Goal: Task Accomplishment & Management: Manage account settings

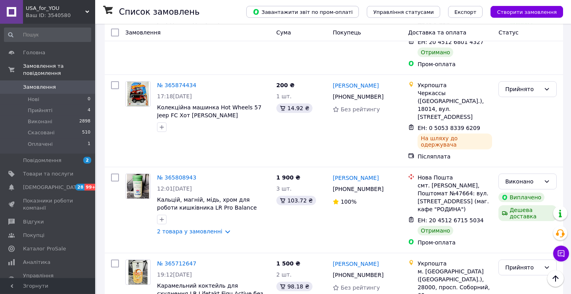
scroll to position [338, 0]
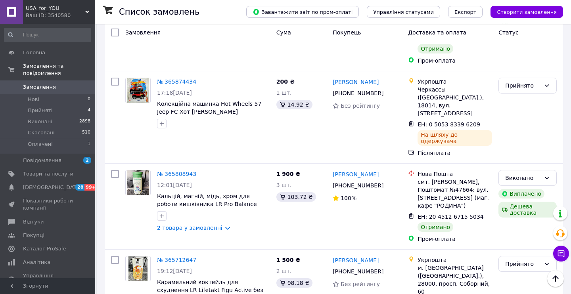
click at [81, 12] on div "Ваш ID: 3540580" at bounding box center [60, 15] width 69 height 7
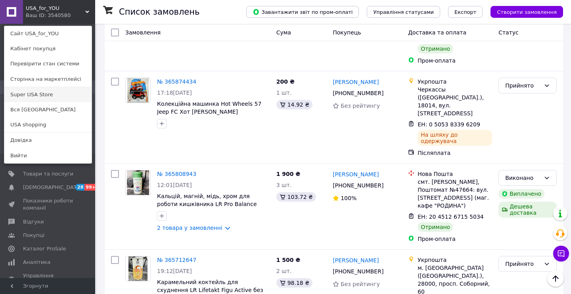
click at [60, 94] on link "Super USA Store" at bounding box center [47, 94] width 87 height 15
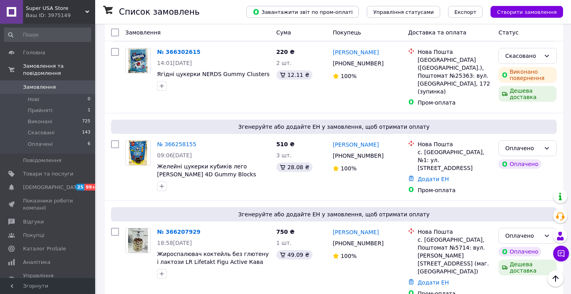
scroll to position [320, 0]
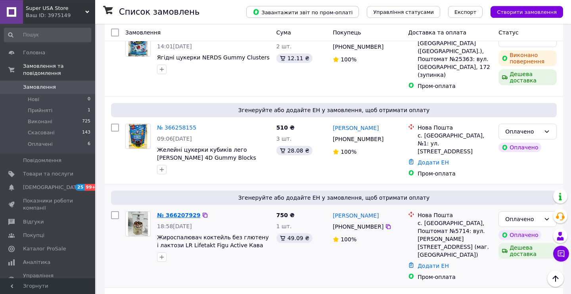
click at [182, 212] on link "№ 366207929" at bounding box center [178, 215] width 43 height 6
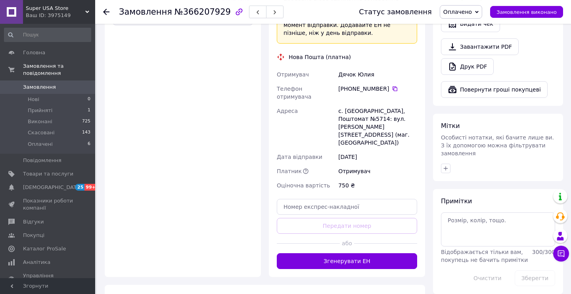
scroll to position [342, 0]
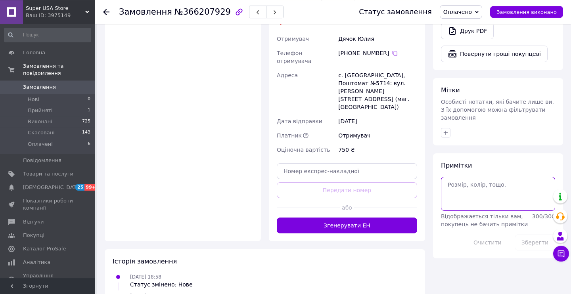
click at [497, 188] on textarea at bounding box center [498, 194] width 114 height 34
type textarea "оплачено, пробник, кталог"
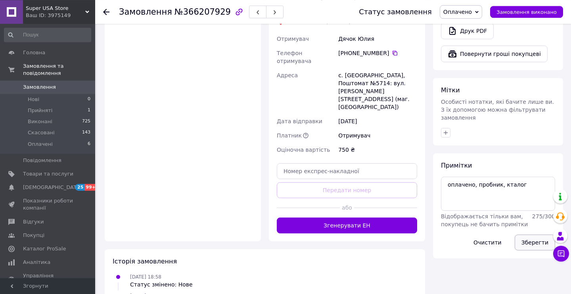
click at [531, 235] on button "Зберегти" at bounding box center [535, 243] width 40 height 16
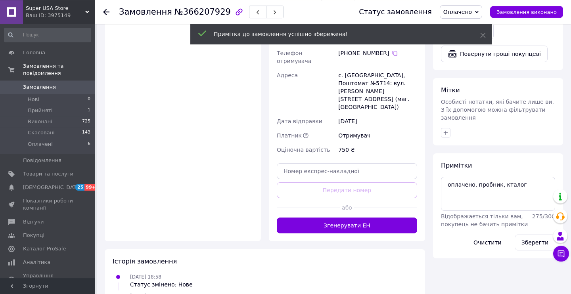
click at [87, 14] on div "Ваш ID: 3975149" at bounding box center [60, 15] width 69 height 7
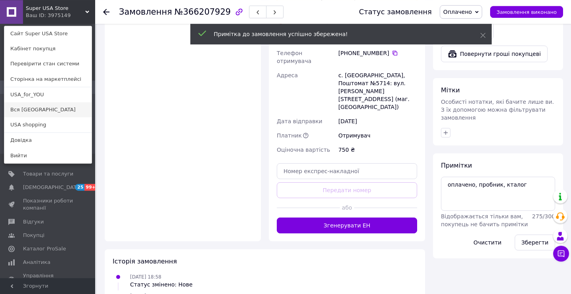
click at [30, 107] on link "Вся [GEOGRAPHIC_DATA]" at bounding box center [47, 109] width 87 height 15
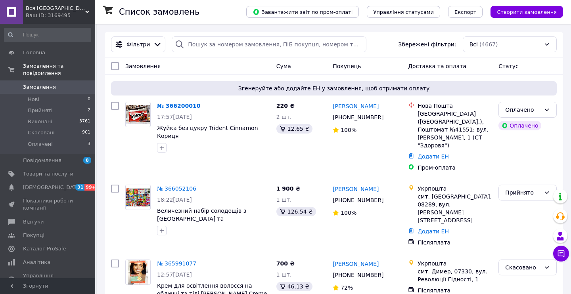
click at [84, 10] on span "Вся [GEOGRAPHIC_DATA]" at bounding box center [55, 8] width 59 height 7
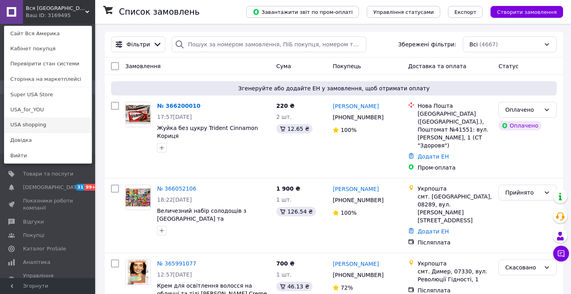
click at [45, 126] on link "USA shopping" at bounding box center [47, 124] width 87 height 15
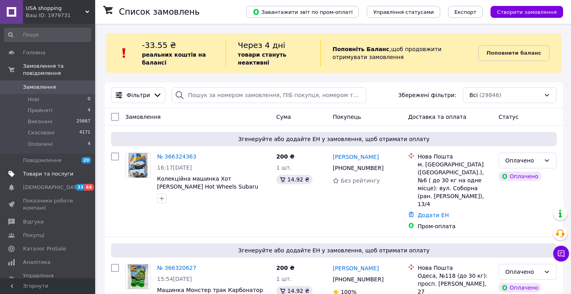
click at [52, 171] on span "Товари та послуги" at bounding box center [48, 174] width 50 height 7
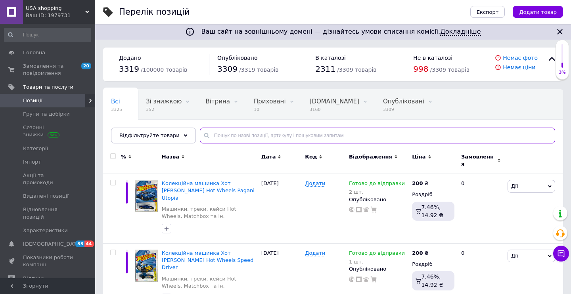
click at [379, 137] on input "text" at bounding box center [377, 136] width 355 height 16
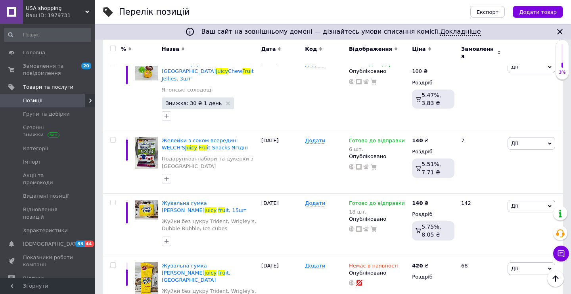
scroll to position [133, 0]
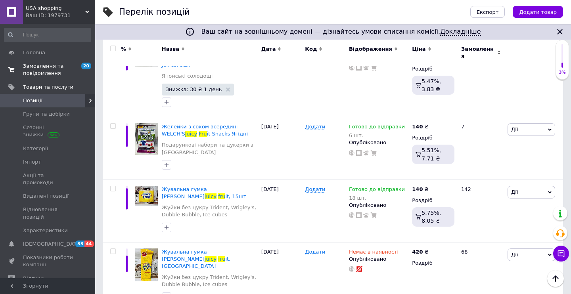
type input "juicy fru"
click at [42, 70] on span "Замовлення та повідомлення" at bounding box center [48, 70] width 50 height 14
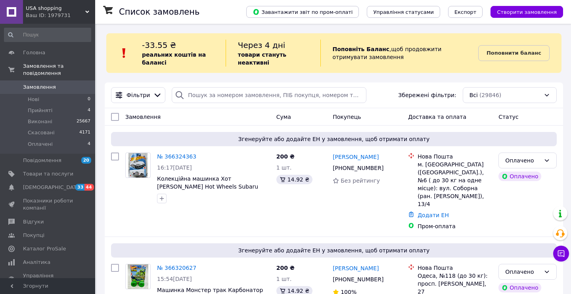
click at [82, 17] on div "Ваш ID: 1979731" at bounding box center [60, 15] width 69 height 7
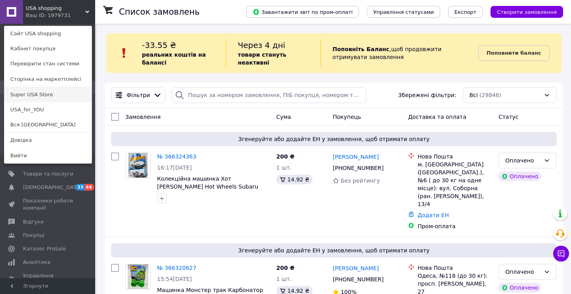
click at [49, 96] on link "Super USA Store" at bounding box center [47, 94] width 87 height 15
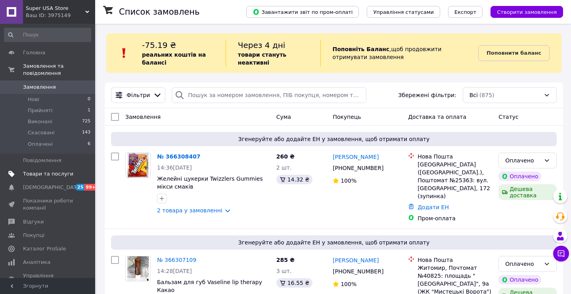
click at [50, 171] on span "Товари та послуги" at bounding box center [48, 174] width 50 height 7
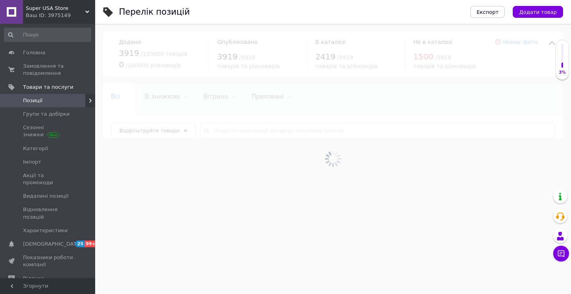
click at [251, 134] on div at bounding box center [333, 159] width 476 height 270
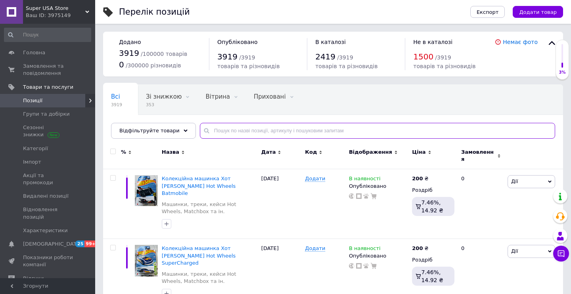
click at [251, 134] on input "text" at bounding box center [377, 131] width 355 height 16
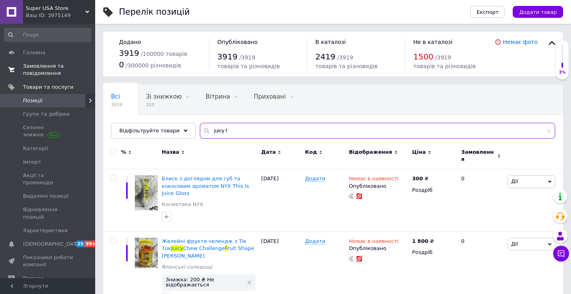
type input "juicy f"
click at [46, 71] on span "Замовлення та повідомлення" at bounding box center [48, 70] width 50 height 14
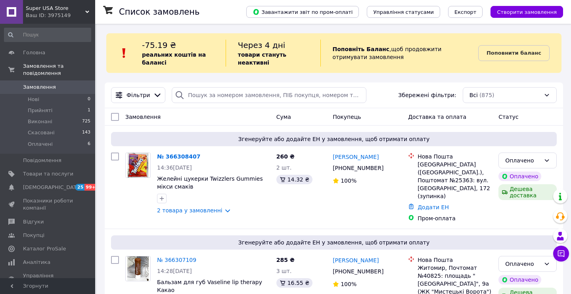
click at [86, 15] on div "Ваш ID: 3975149" at bounding box center [60, 15] width 69 height 7
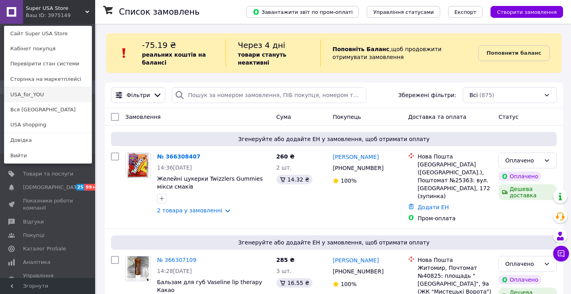
click at [58, 97] on link "USA_for_YOU" at bounding box center [47, 94] width 87 height 15
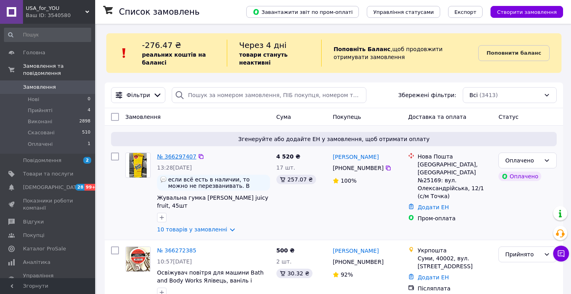
click at [178, 158] on link "№ 366297407" at bounding box center [176, 156] width 39 height 6
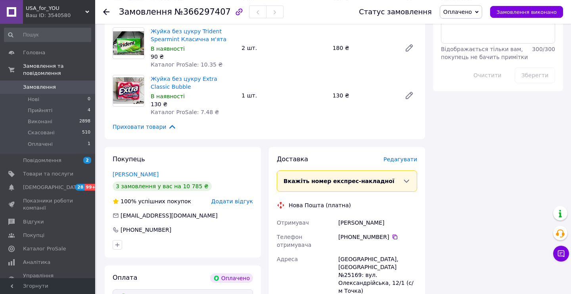
scroll to position [512, 0]
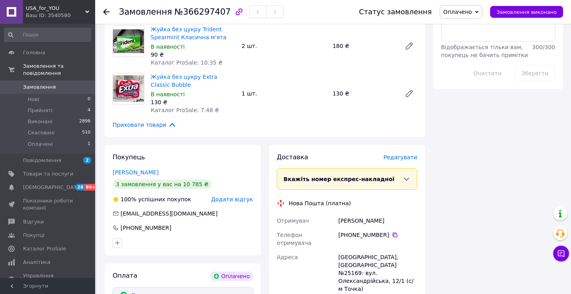
click at [89, 16] on div "Ваш ID: 3540580" at bounding box center [60, 15] width 69 height 7
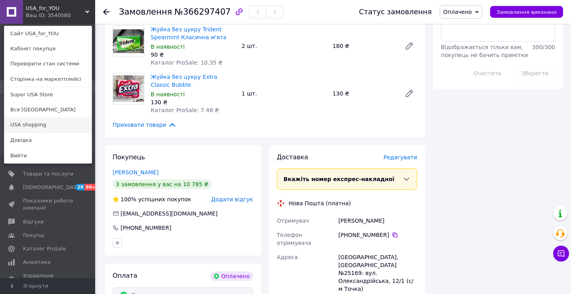
click at [41, 127] on link "USA shopping" at bounding box center [47, 124] width 87 height 15
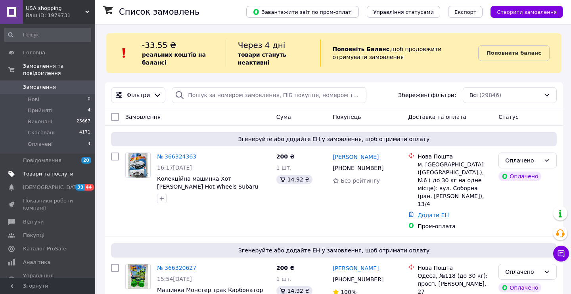
click at [52, 171] on span "Товари та послуги" at bounding box center [48, 174] width 50 height 7
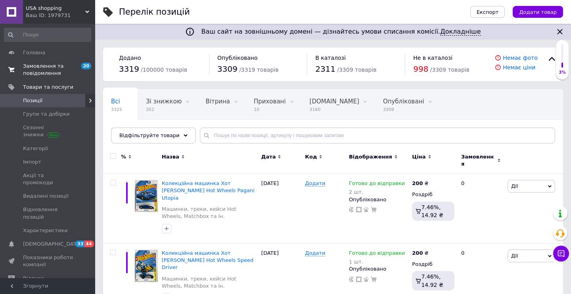
click at [47, 70] on span "Замовлення та повідомлення" at bounding box center [48, 70] width 50 height 14
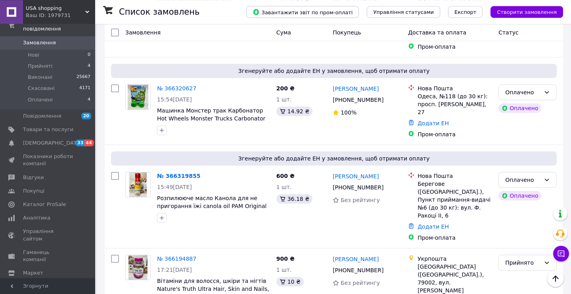
scroll to position [59, 0]
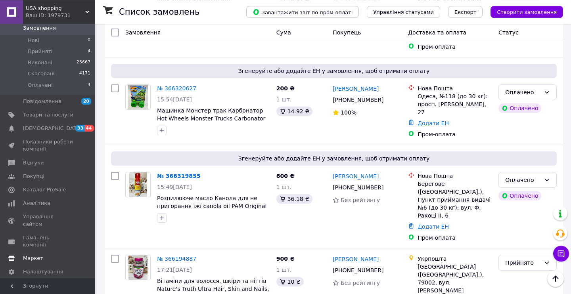
click at [33, 255] on span "Маркет" at bounding box center [33, 258] width 20 height 7
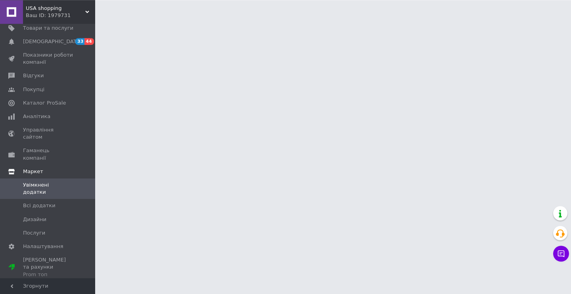
scroll to position [33, 0]
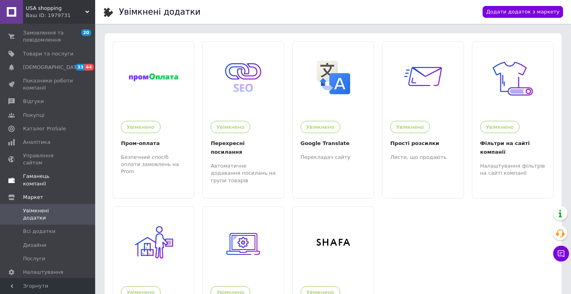
click at [48, 173] on span "Гаманець компанії" at bounding box center [48, 180] width 50 height 14
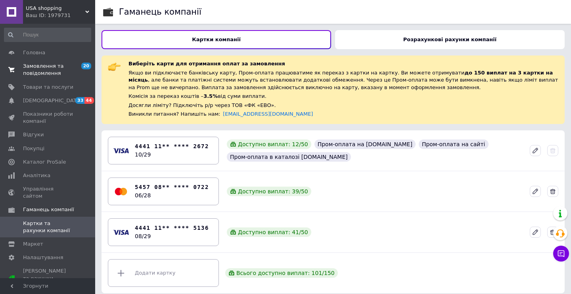
click at [44, 71] on span "Замовлення та повідомлення" at bounding box center [48, 70] width 50 height 14
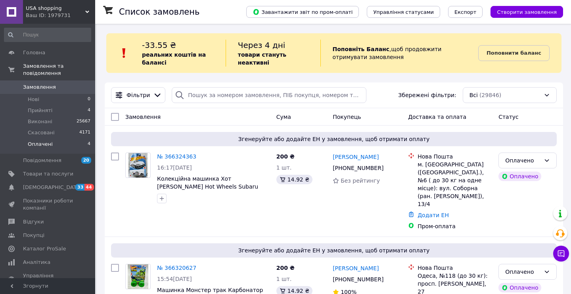
click at [46, 141] on span "Оплачені" at bounding box center [40, 144] width 25 height 7
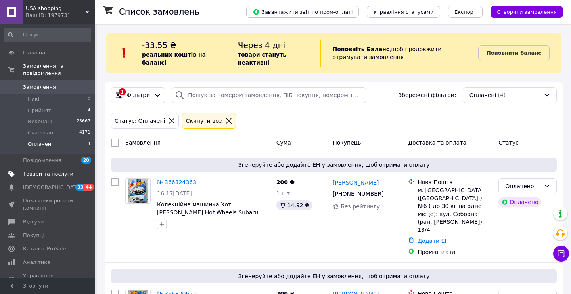
click at [42, 171] on span "Товари та послуги" at bounding box center [48, 174] width 50 height 7
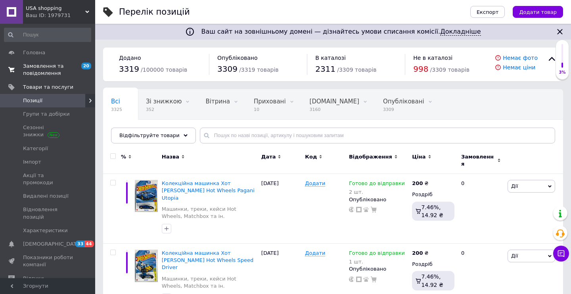
click at [44, 63] on span "Замовлення та повідомлення" at bounding box center [48, 70] width 50 height 14
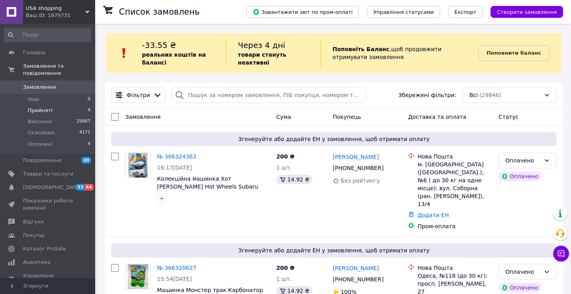
click at [44, 107] on span "Прийняті" at bounding box center [40, 110] width 25 height 7
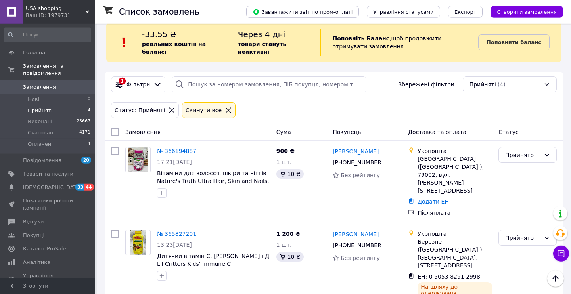
scroll to position [10, 0]
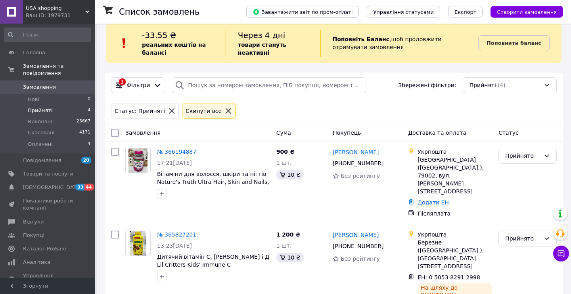
click at [42, 84] on span "Замовлення" at bounding box center [39, 87] width 33 height 7
